Goal: Complete application form

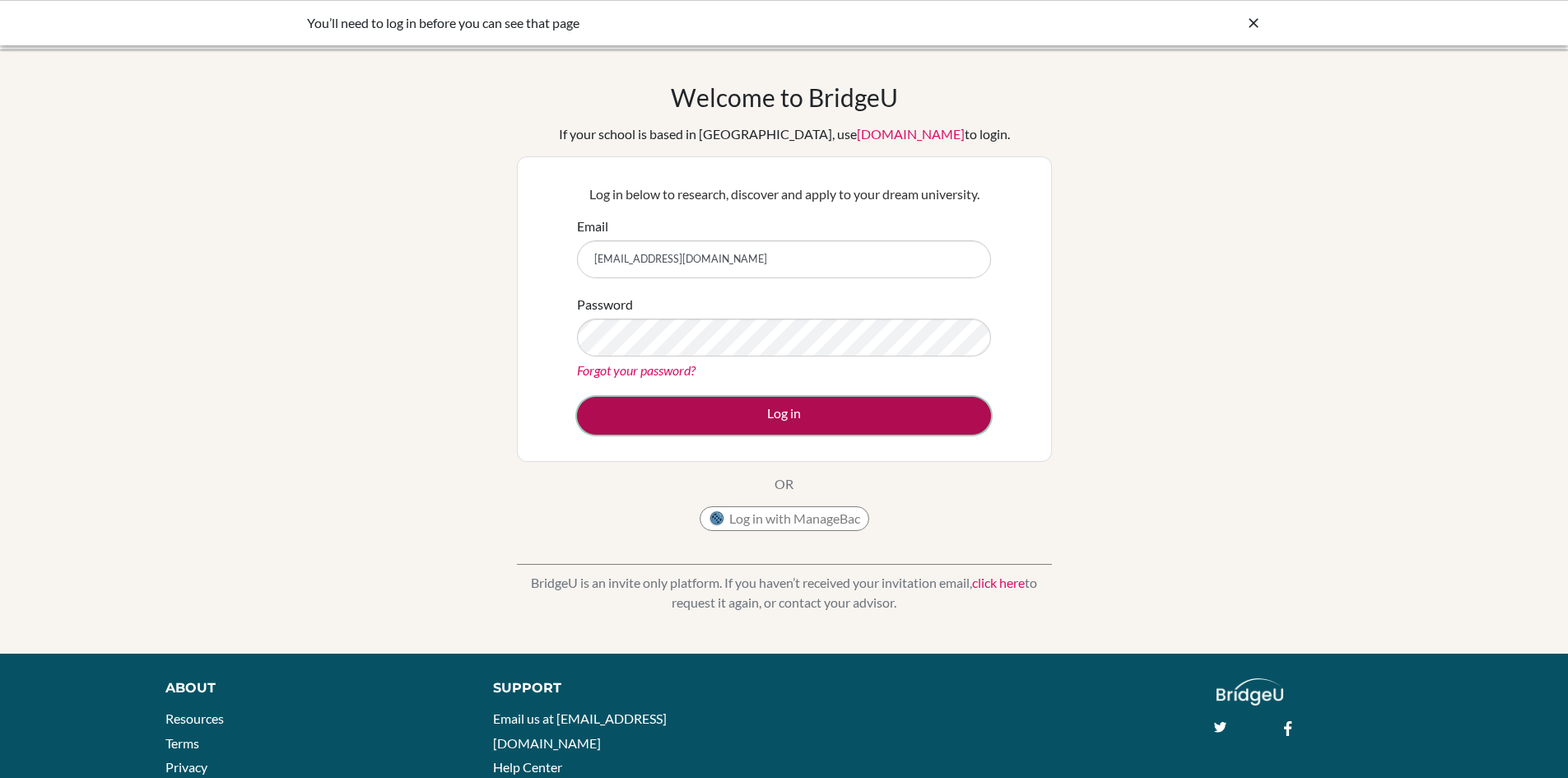
click at [723, 414] on button "Log in" at bounding box center [784, 415] width 414 height 38
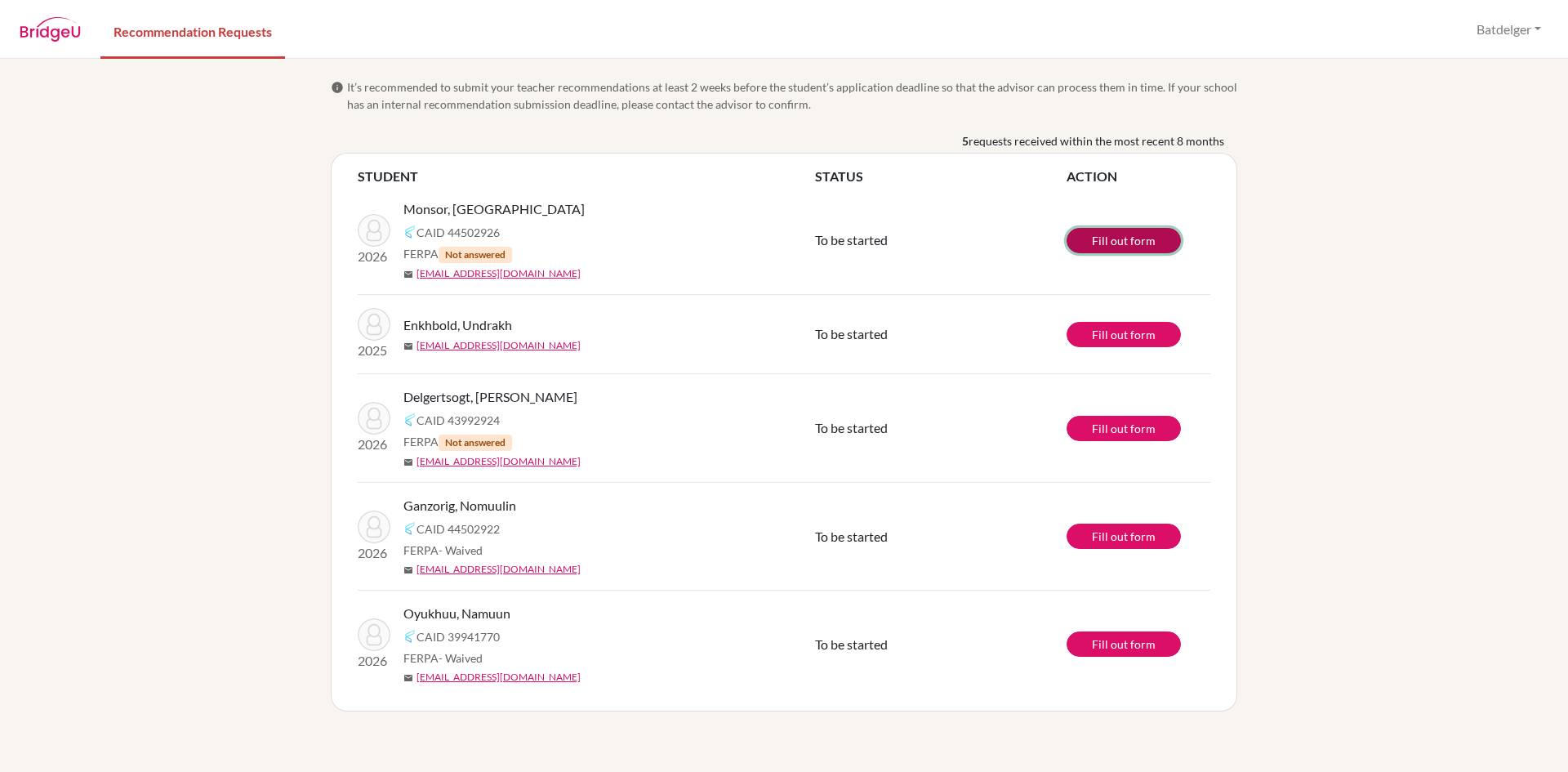
click at [1117, 235] on link "Fill out form" at bounding box center [1123, 240] width 114 height 25
